Goal: Task Accomplishment & Management: Manage account settings

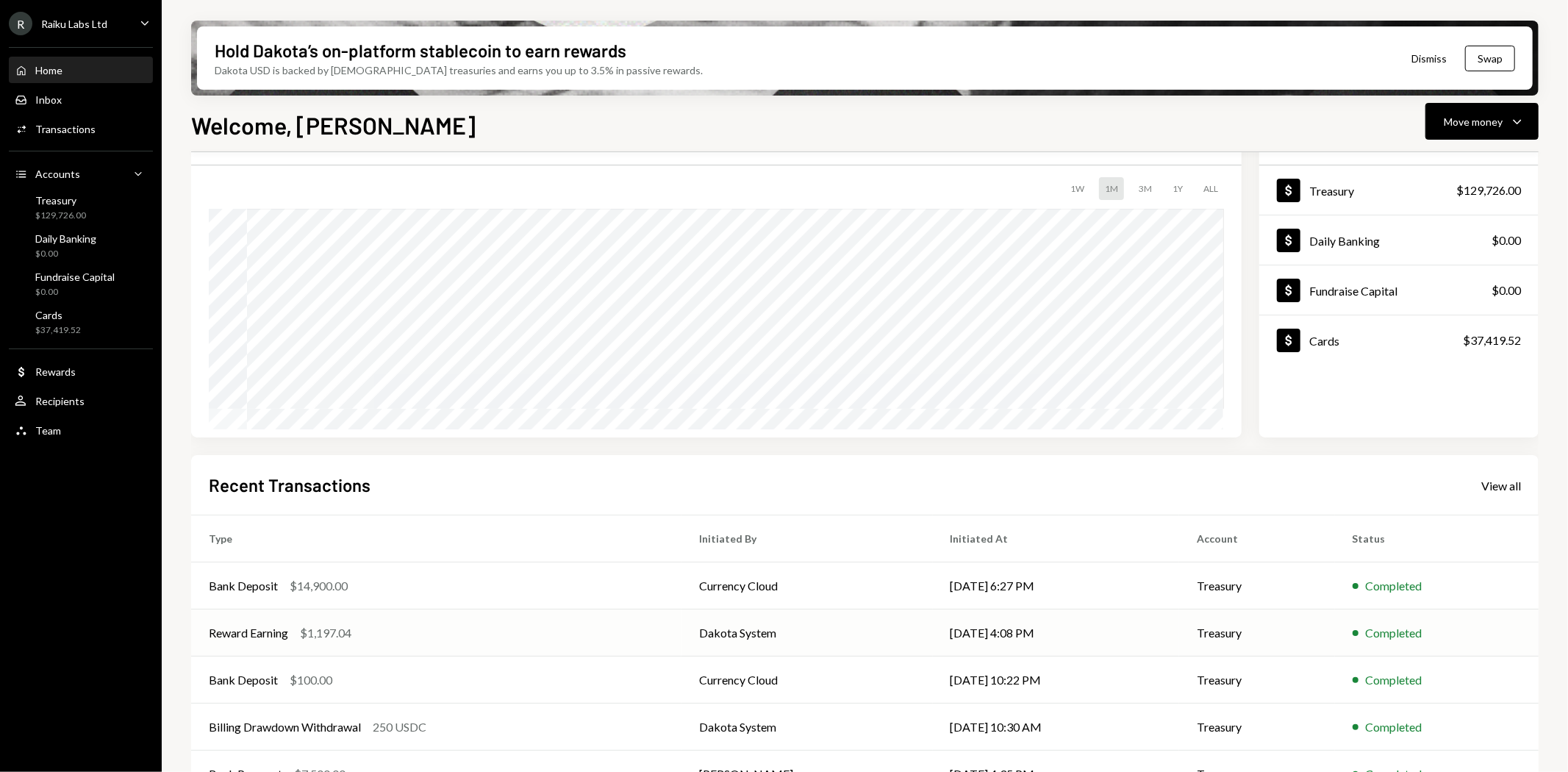
scroll to position [114, 0]
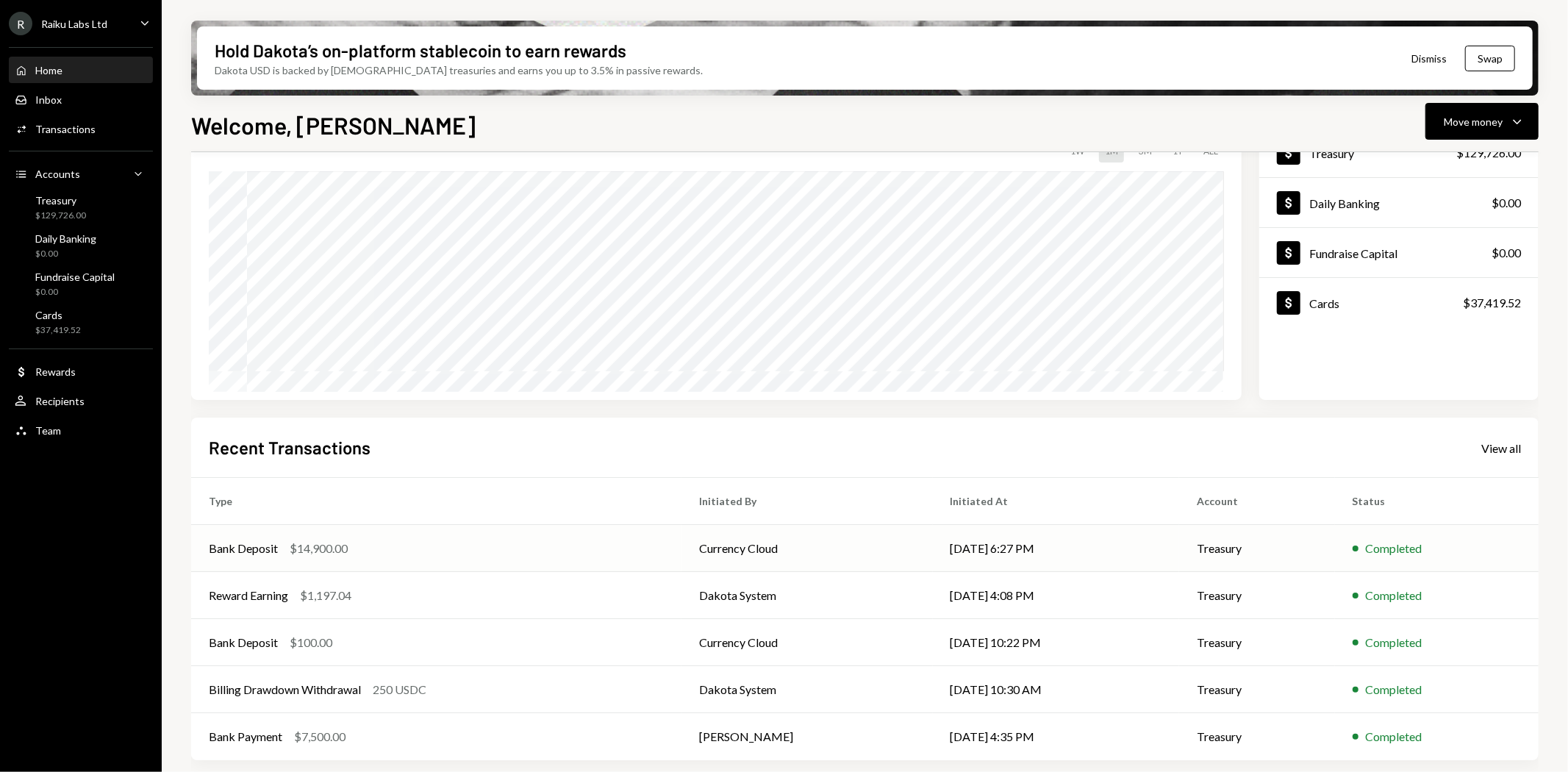
click at [1382, 553] on div "Completed" at bounding box center [1394, 548] width 56 height 18
